Goal: Task Accomplishment & Management: Manage account settings

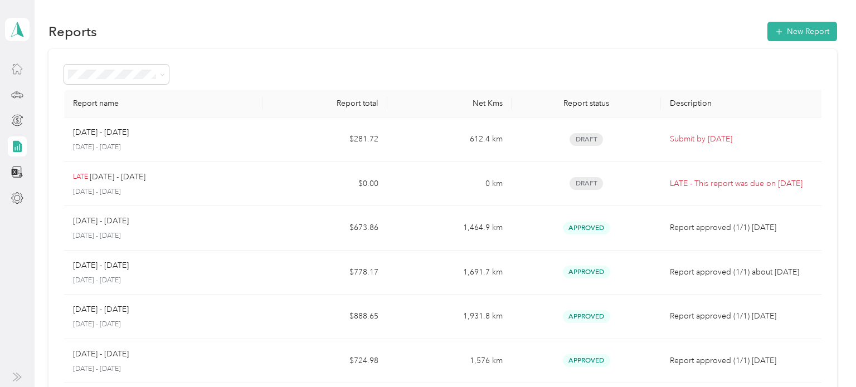
click at [24, 71] on div at bounding box center [17, 69] width 19 height 20
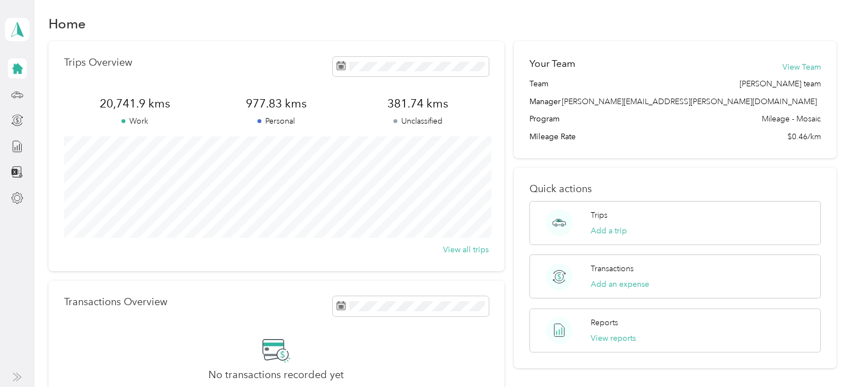
scroll to position [10, 0]
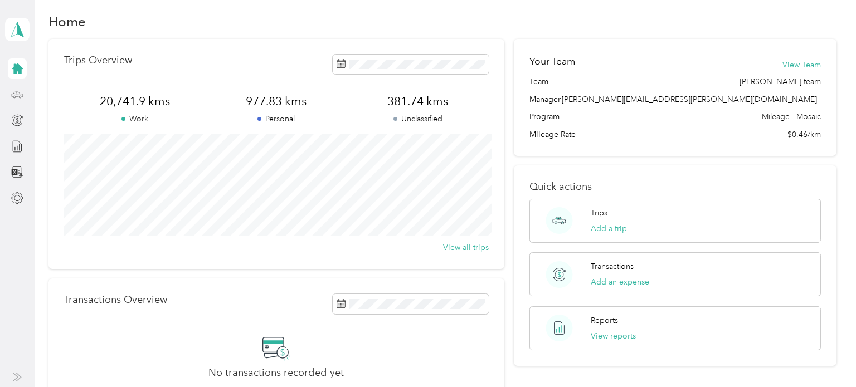
click at [17, 98] on icon at bounding box center [17, 95] width 12 height 12
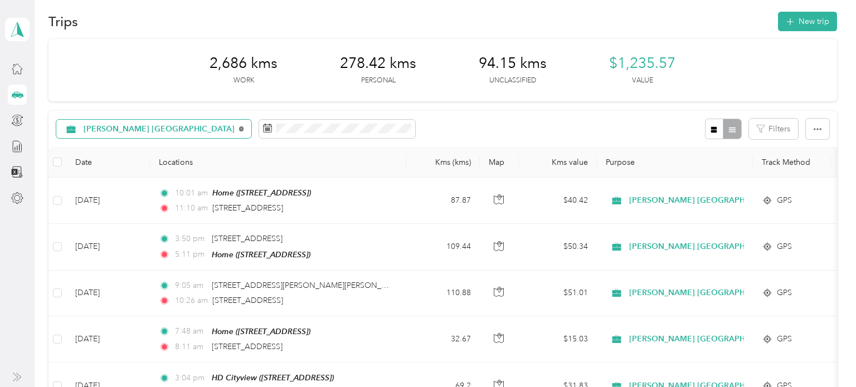
click at [239, 128] on icon at bounding box center [241, 129] width 5 height 5
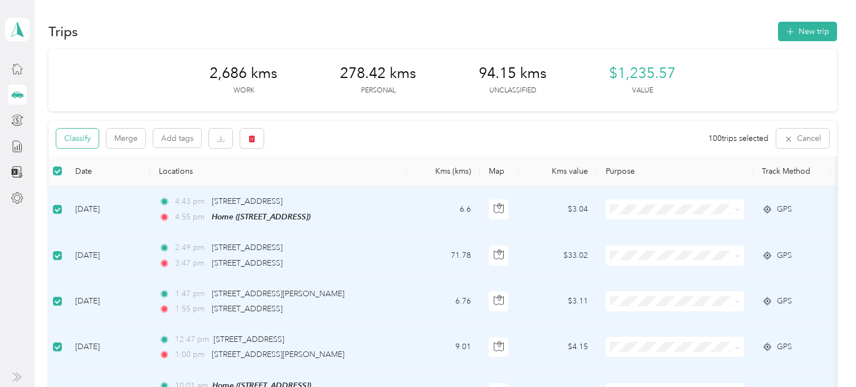
click at [87, 144] on button "Classify" at bounding box center [77, 139] width 42 height 20
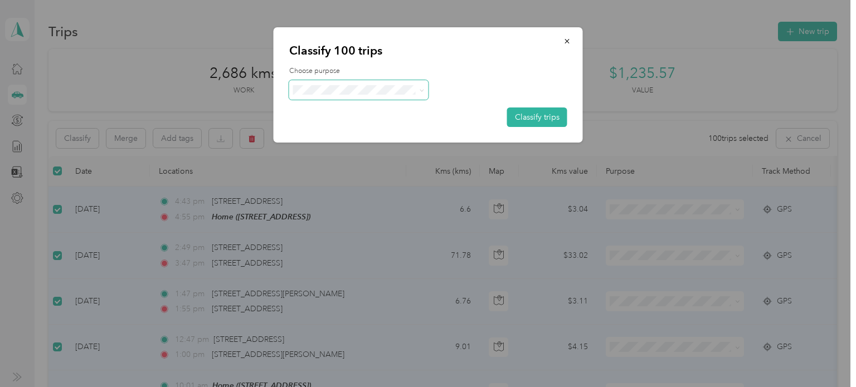
click at [424, 88] on icon at bounding box center [421, 90] width 5 height 5
click at [366, 108] on span "[PERSON_NAME] [GEOGRAPHIC_DATA]" at bounding box center [392, 111] width 151 height 12
click at [519, 114] on button "Classify trips" at bounding box center [537, 118] width 60 height 20
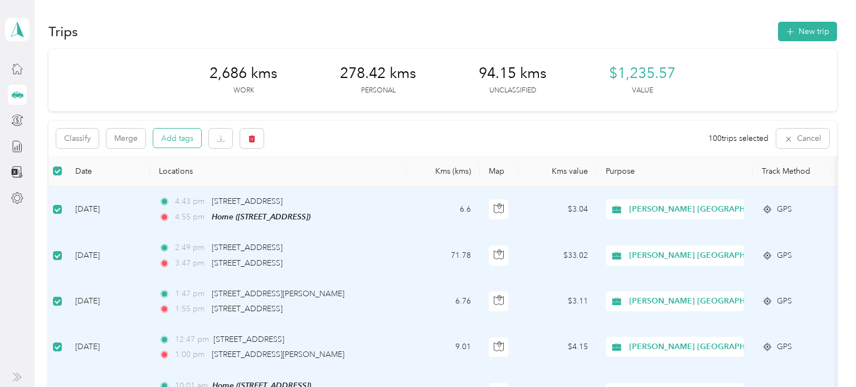
click at [184, 140] on button "Add tags" at bounding box center [177, 138] width 48 height 19
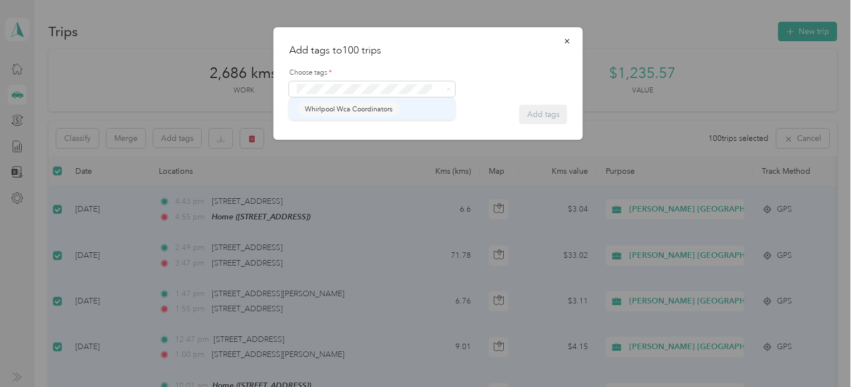
click at [348, 111] on span "Whirlpool Wca Coordinators" at bounding box center [348, 109] width 87 height 10
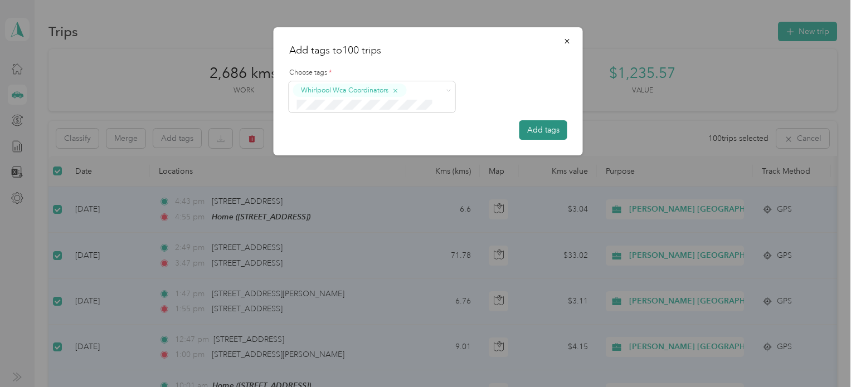
click at [526, 133] on button "Add tags" at bounding box center [543, 130] width 48 height 20
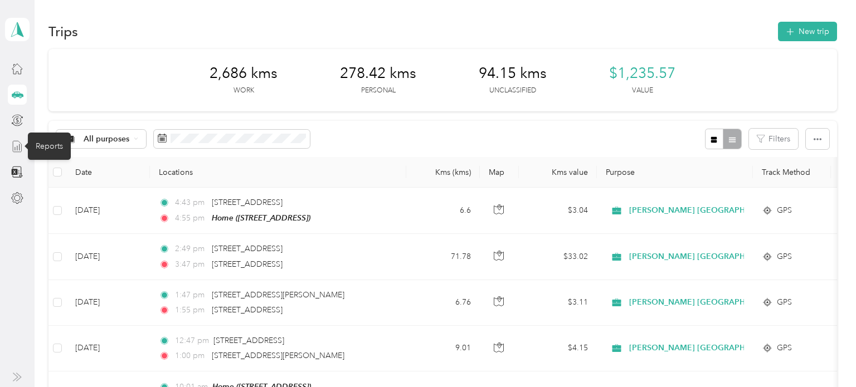
click at [20, 141] on icon at bounding box center [17, 146] width 12 height 12
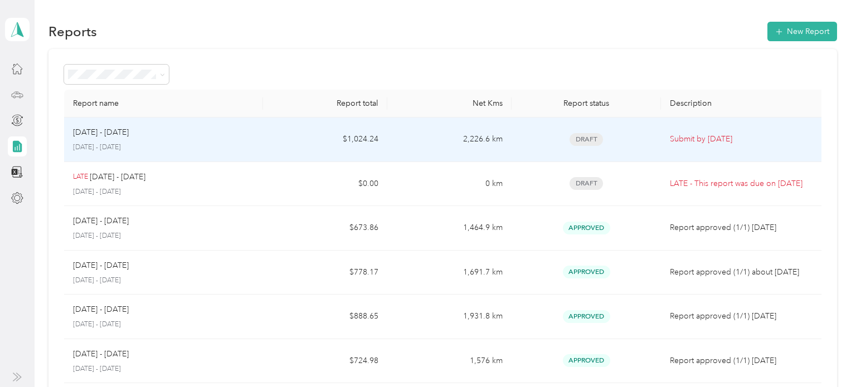
click at [252, 133] on div "[DATE] - [DATE]" at bounding box center [163, 133] width 181 height 12
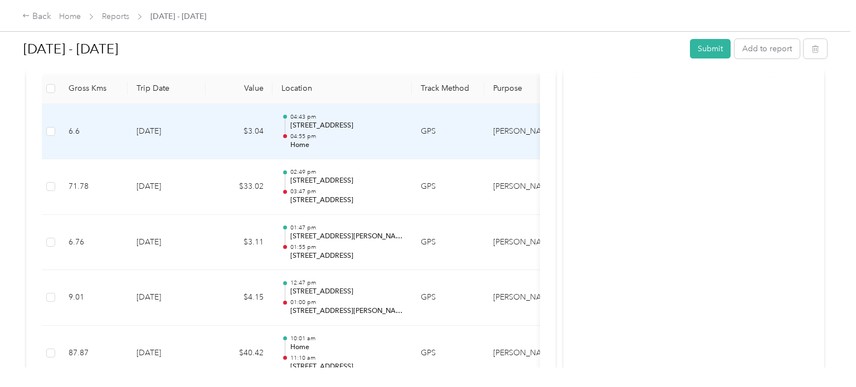
scroll to position [0, 149]
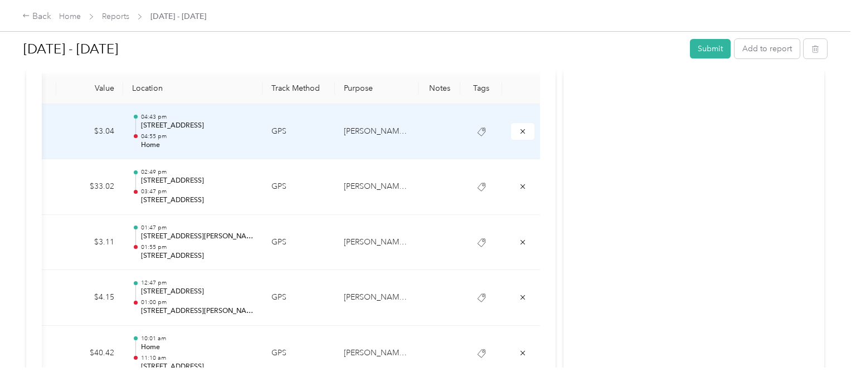
click at [410, 135] on td "[PERSON_NAME] [GEOGRAPHIC_DATA]" at bounding box center [377, 132] width 84 height 56
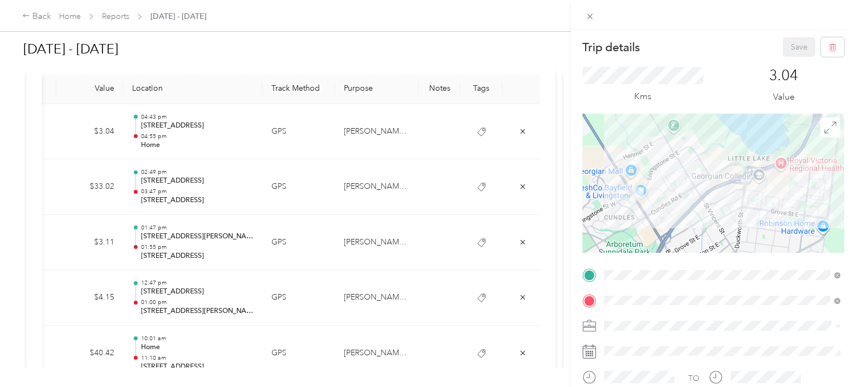
click at [381, 128] on div "Trip details Save This trip cannot be edited because it is either under review,…" at bounding box center [428, 193] width 856 height 387
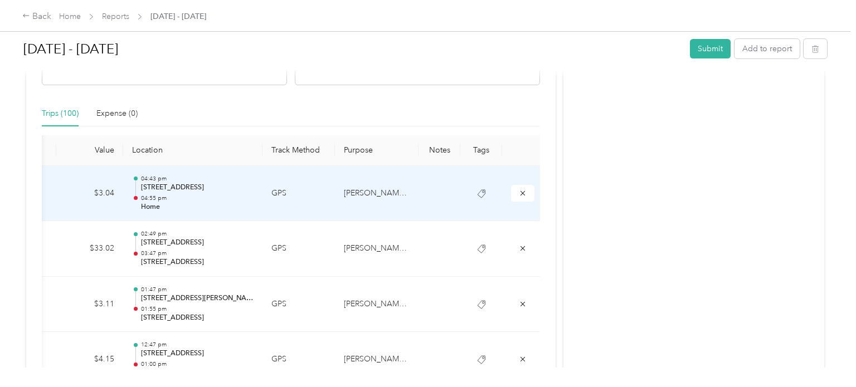
click at [388, 191] on td "[PERSON_NAME] [GEOGRAPHIC_DATA]" at bounding box center [377, 194] width 84 height 56
click at [528, 193] on button "submit" at bounding box center [522, 193] width 23 height 16
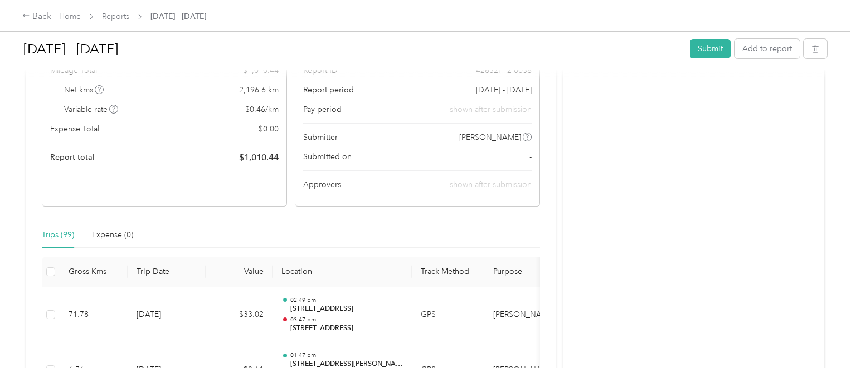
scroll to position [0, 0]
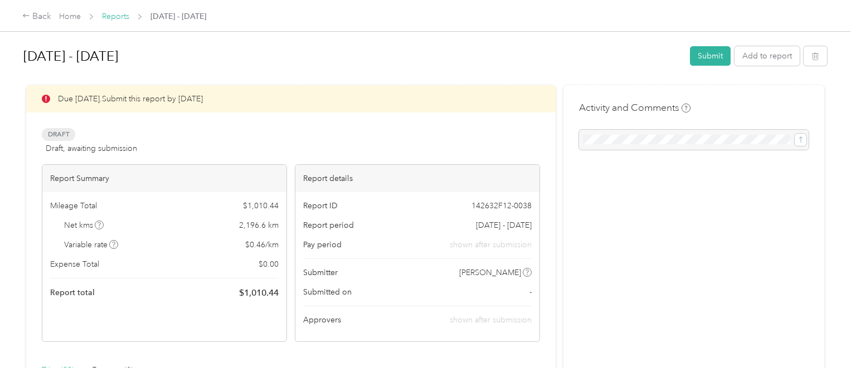
click at [119, 18] on link "Reports" at bounding box center [115, 16] width 27 height 9
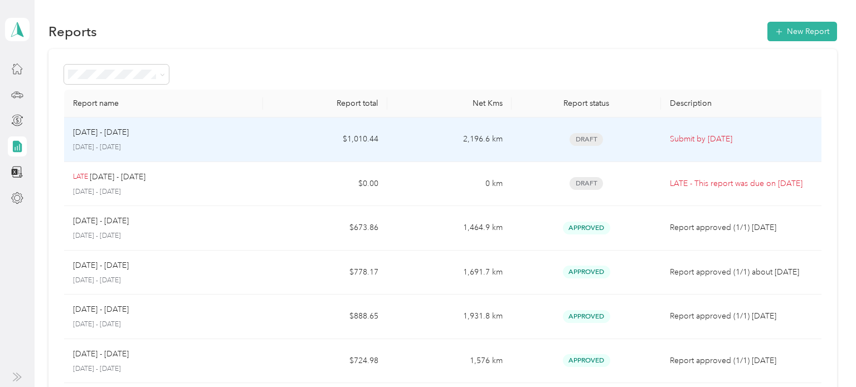
click at [239, 140] on div "[DATE] - [DATE] [DATE] - [DATE]" at bounding box center [163, 140] width 181 height 26
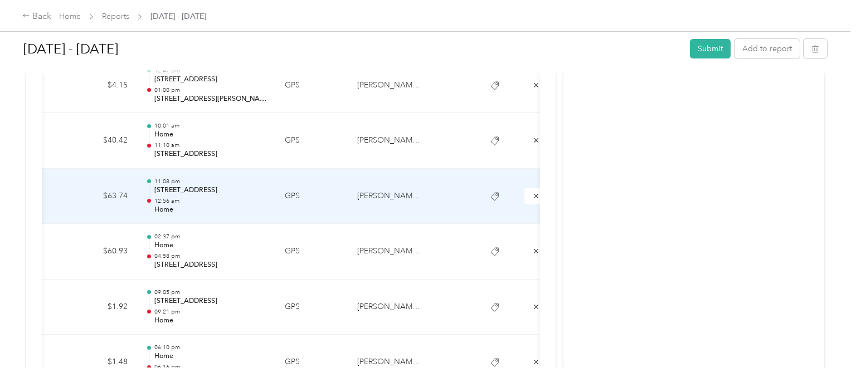
scroll to position [0, 132]
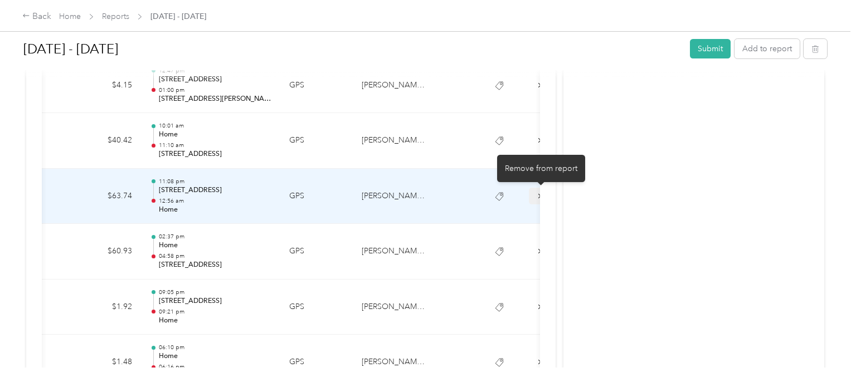
click at [534, 194] on button "submit" at bounding box center [540, 196] width 23 height 16
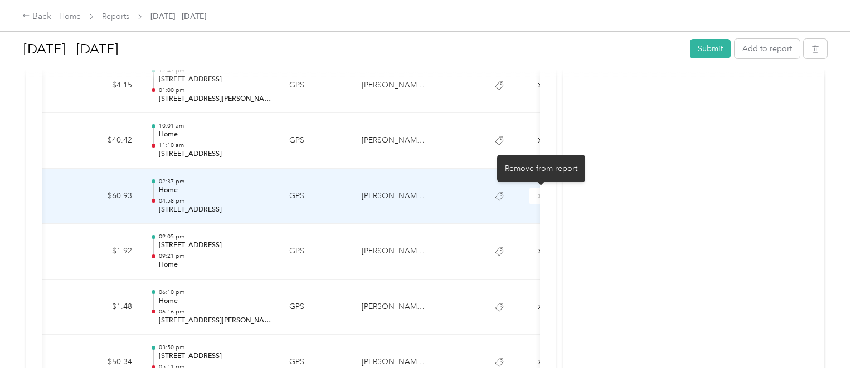
click at [534, 194] on button "submit" at bounding box center [540, 196] width 23 height 16
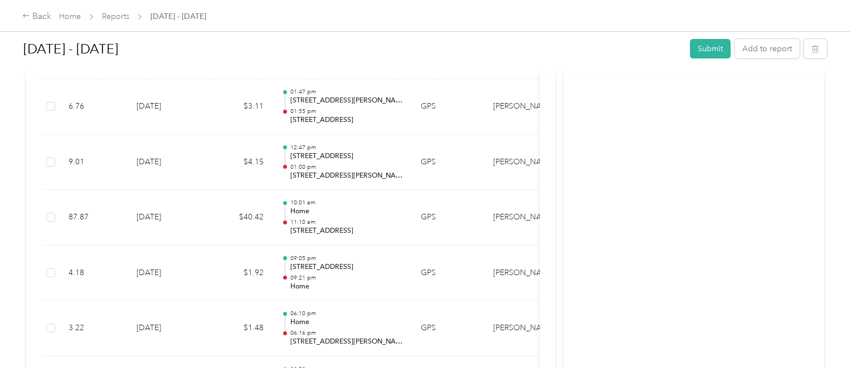
scroll to position [0, 0]
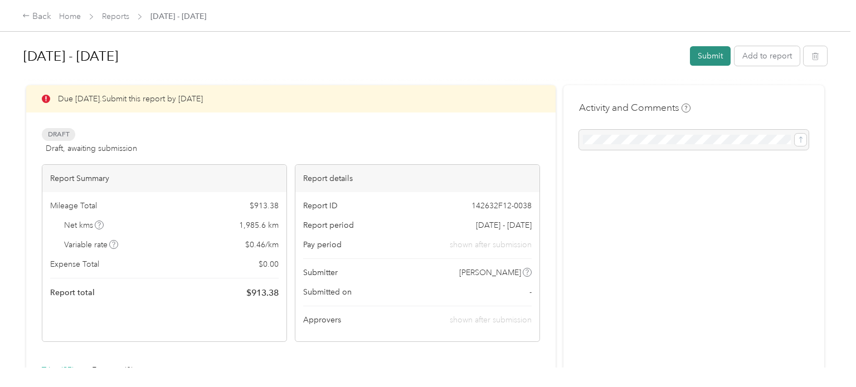
click at [712, 57] on button "Submit" at bounding box center [710, 56] width 41 height 20
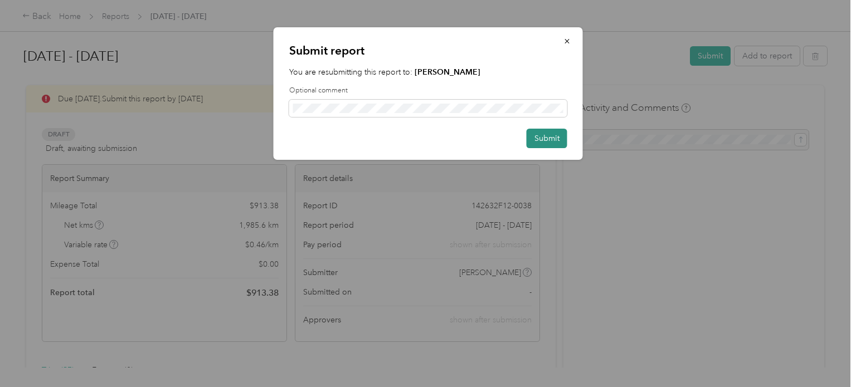
click at [557, 141] on button "Submit" at bounding box center [547, 139] width 41 height 20
